Goal: Participate in discussion: Engage in conversation with other users on a specific topic

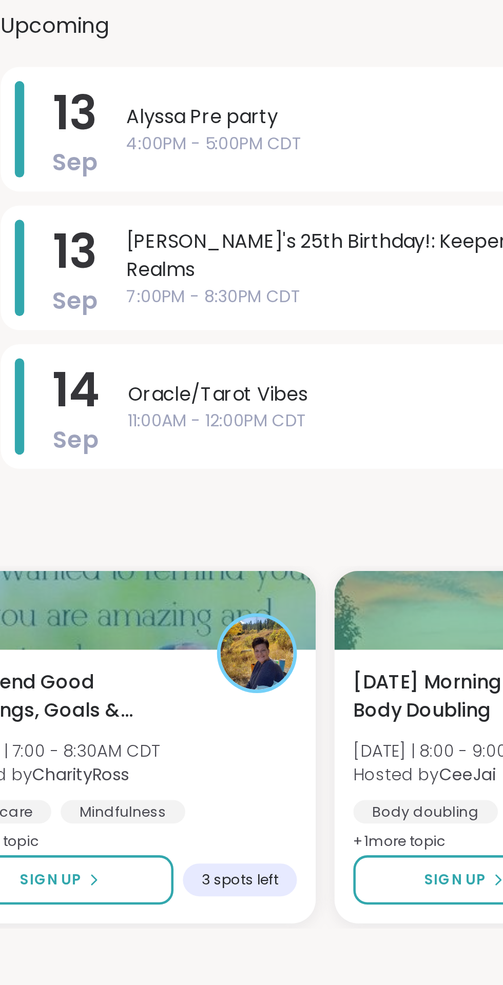
scroll to position [29, 0]
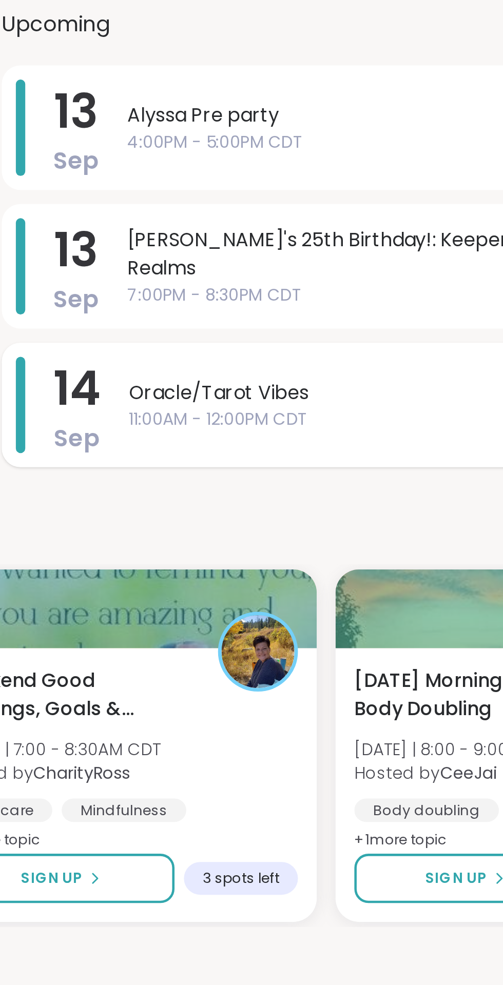
click at [343, 332] on span "11:00AM - 12:00PM CDT" at bounding box center [375, 335] width 193 height 11
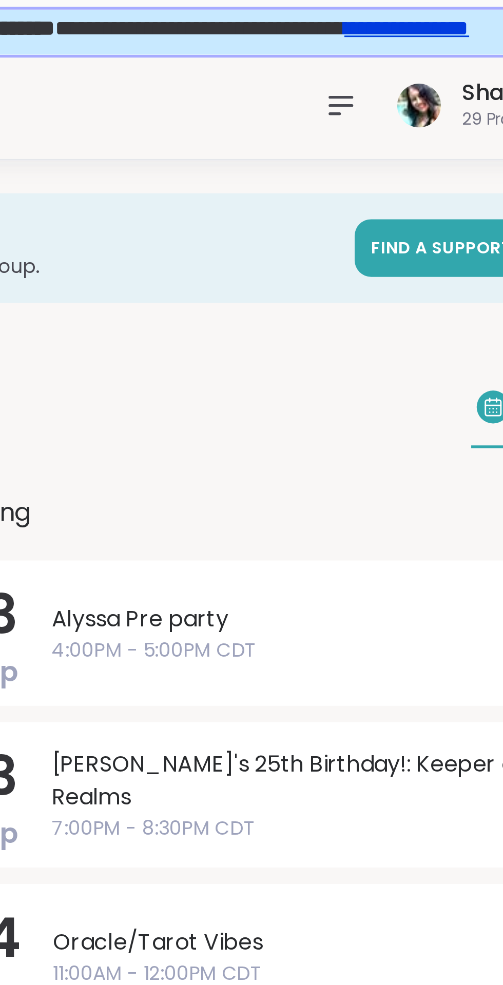
click at [385, 39] on icon at bounding box center [387, 39] width 8 height 6
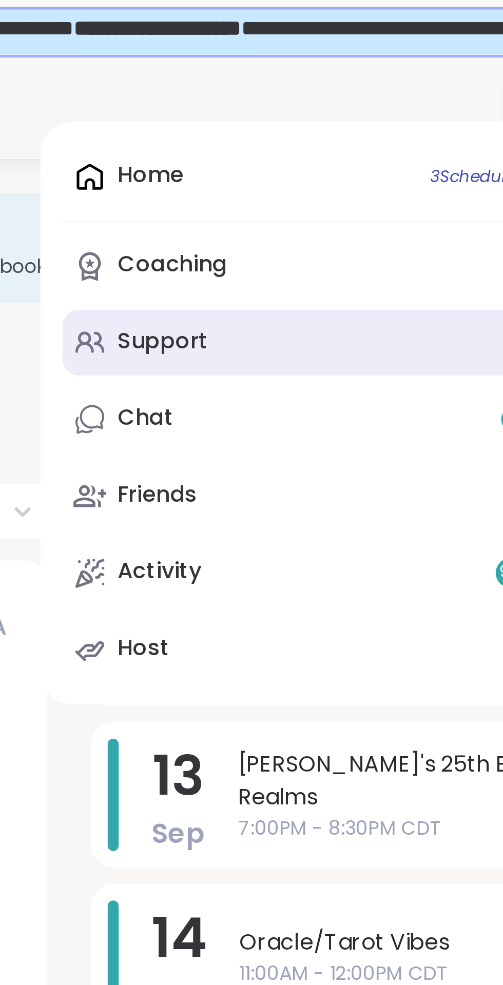
click at [295, 130] on link "Support" at bounding box center [301, 128] width 176 height 25
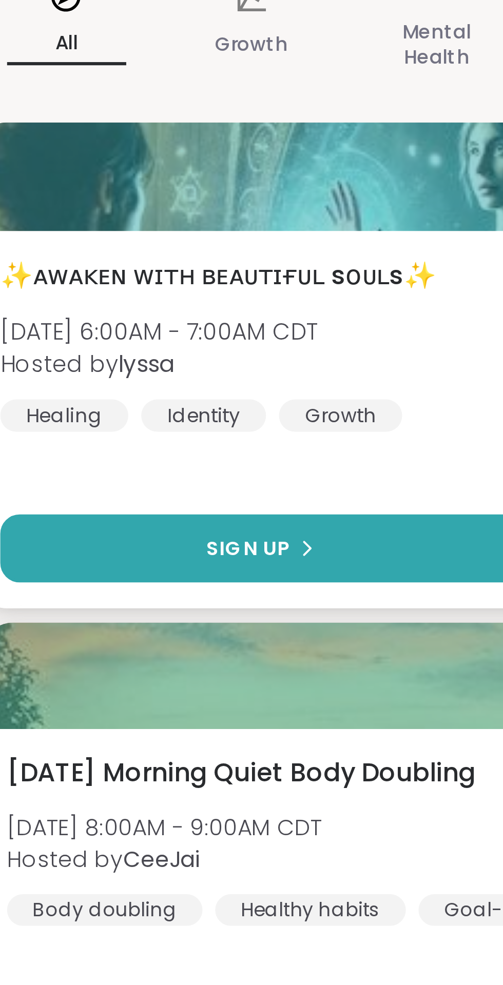
click at [125, 392] on button "Sign Up" at bounding box center [102, 395] width 168 height 22
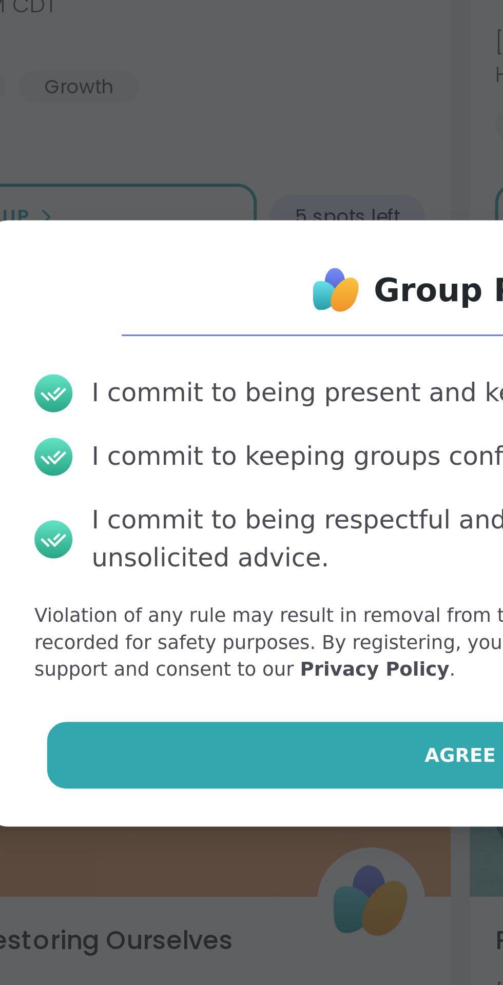
click at [248, 570] on span "Agree" at bounding box center [251, 567] width 23 height 9
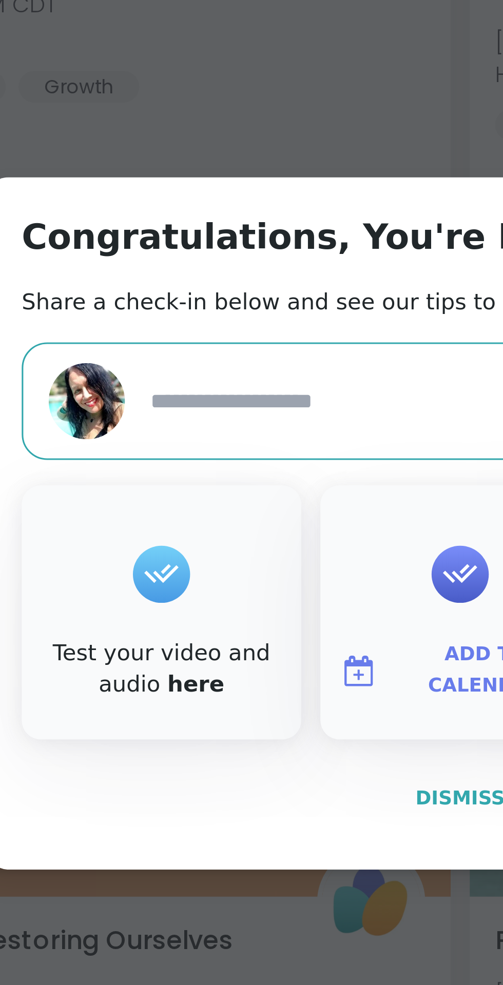
click at [254, 585] on span "Dismiss" at bounding box center [251, 580] width 29 height 7
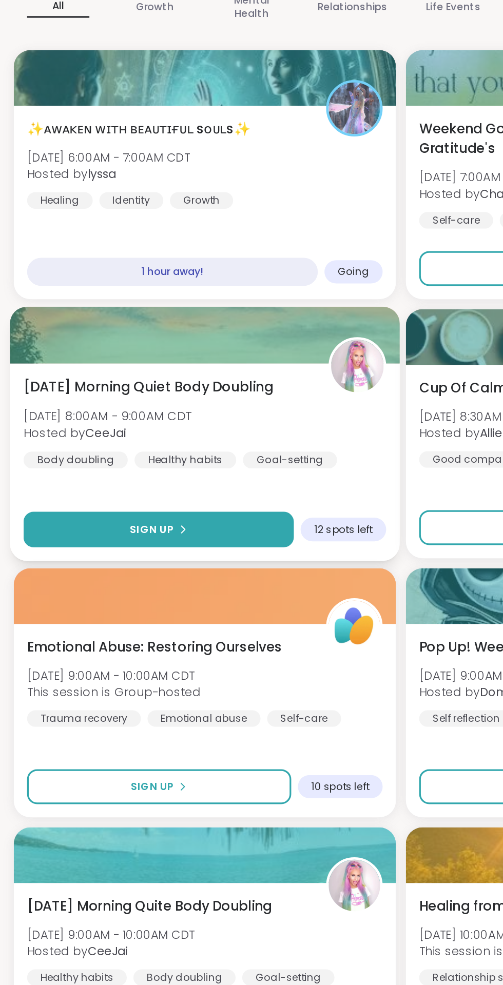
click at [144, 556] on button "Sign Up" at bounding box center [101, 555] width 167 height 22
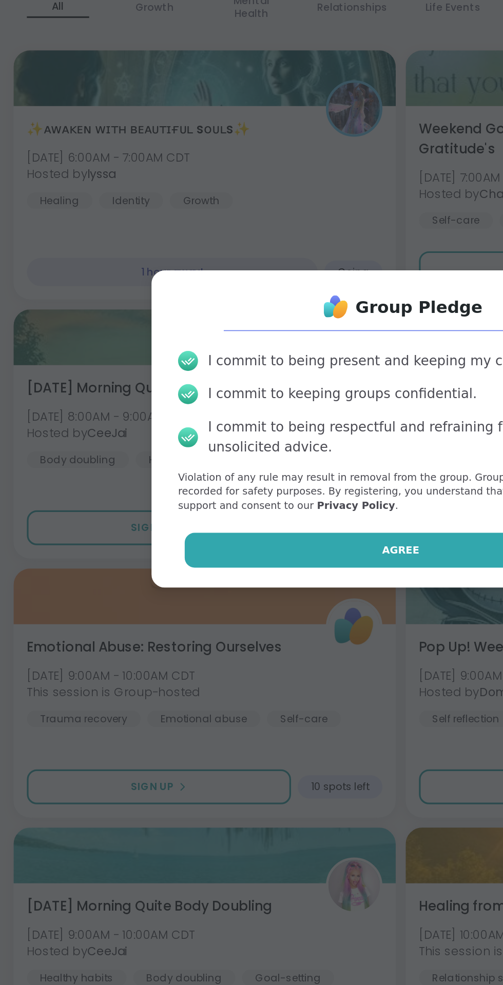
click at [261, 565] on span "Agree" at bounding box center [251, 567] width 23 height 9
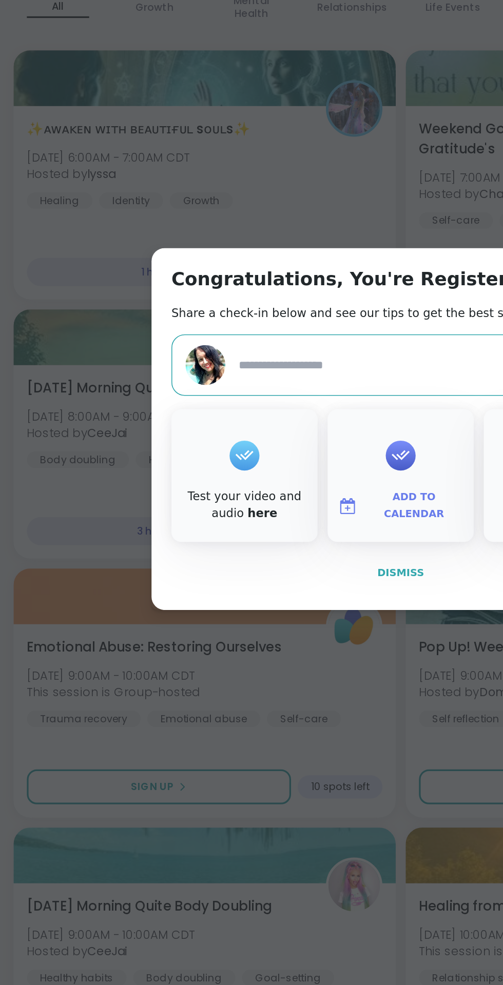
click at [257, 583] on span "Dismiss" at bounding box center [251, 580] width 29 height 7
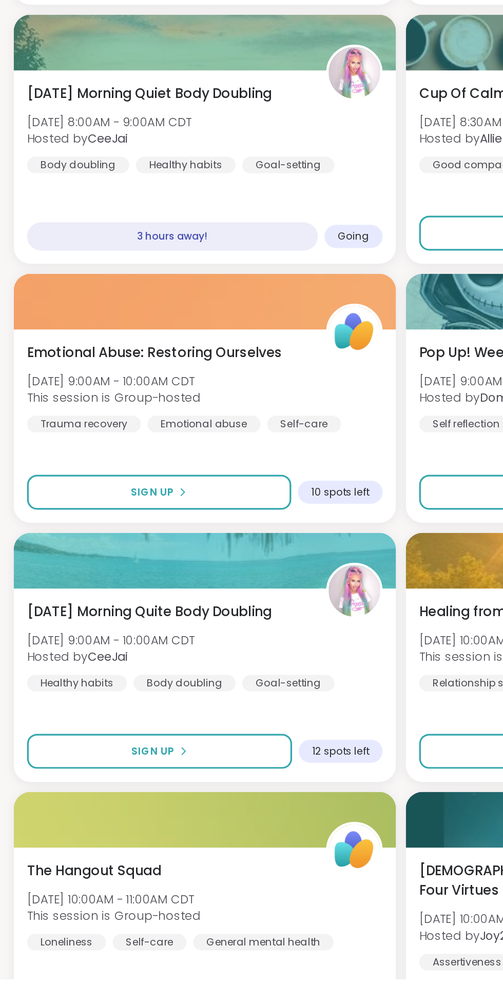
scroll to position [35, 0]
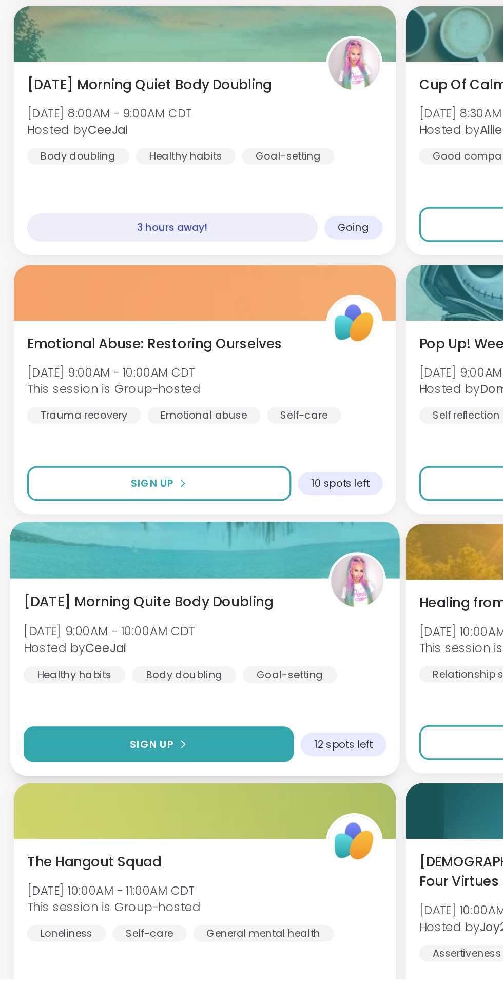
click at [148, 833] on button "Sign Up" at bounding box center [101, 840] width 167 height 22
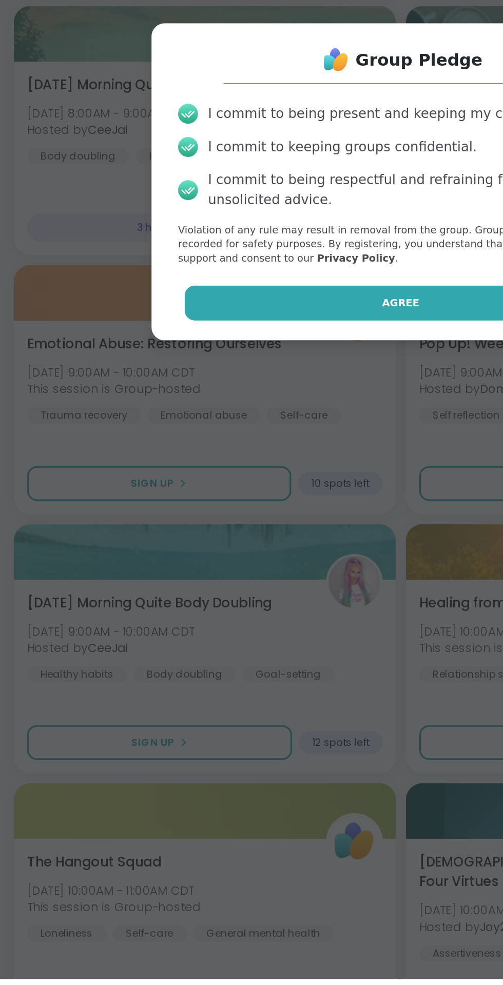
click at [280, 572] on button "Agree" at bounding box center [251, 567] width 267 height 22
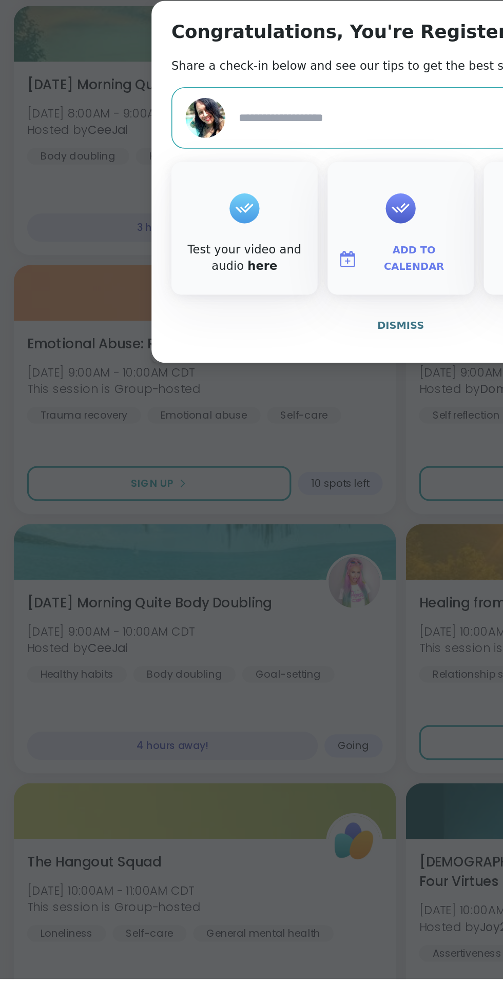
type textarea "*"
click at [259, 590] on button "Dismiss" at bounding box center [251, 581] width 283 height 22
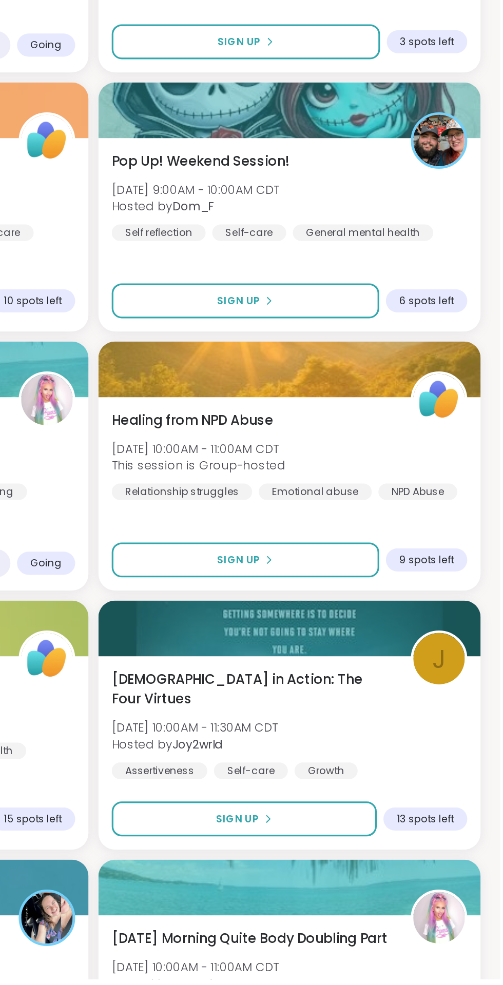
scroll to position [149, 0]
